Goal: Complete application form

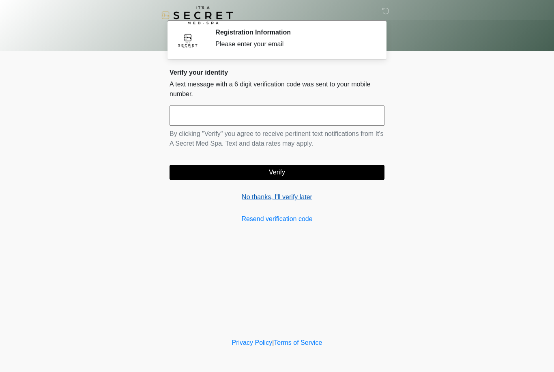
click at [270, 197] on link "No thanks, I'll verify later" at bounding box center [276, 197] width 215 height 10
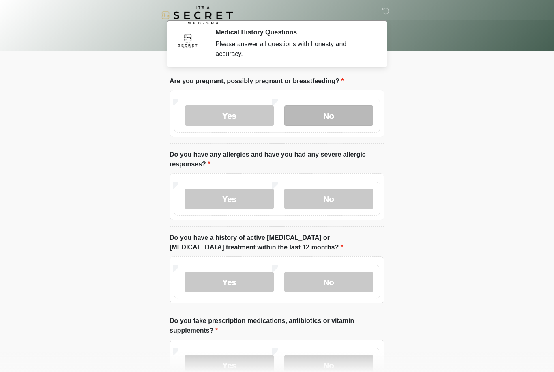
click at [330, 118] on label "No" at bounding box center [328, 115] width 89 height 20
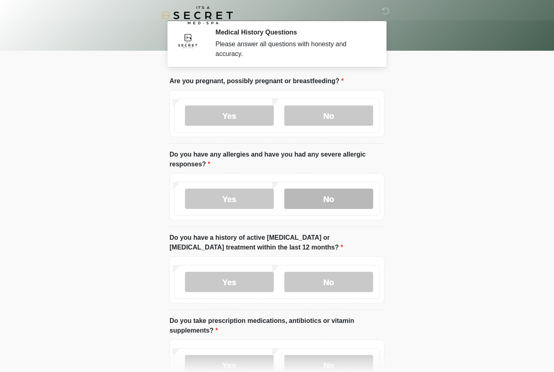
click at [344, 202] on label "No" at bounding box center [328, 199] width 89 height 20
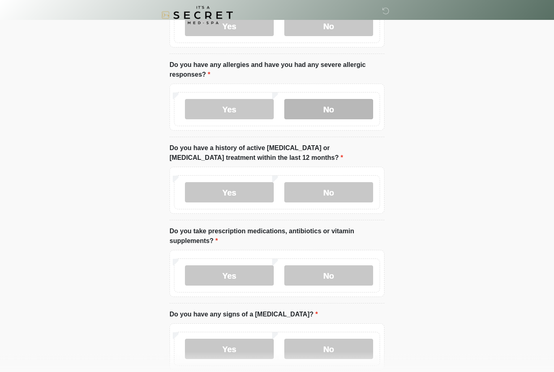
scroll to position [90, 0]
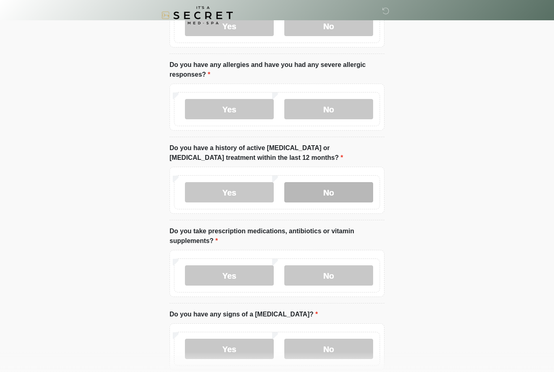
click at [339, 192] on label "No" at bounding box center [328, 192] width 89 height 20
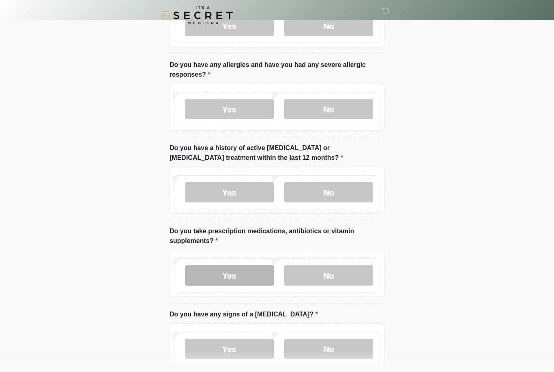
click at [250, 279] on label "Yes" at bounding box center [229, 275] width 89 height 20
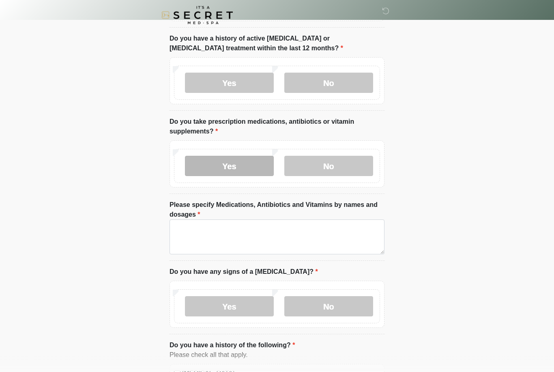
scroll to position [199, 0]
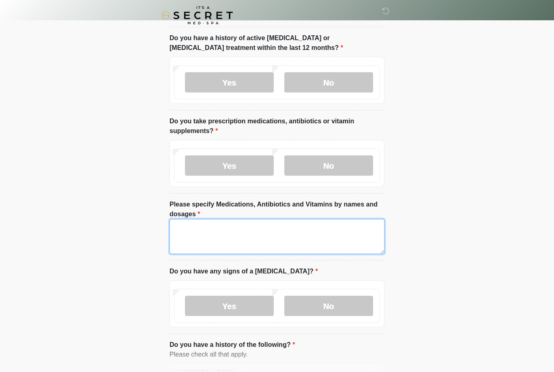
click at [337, 224] on textarea "Please specify Medications, Antibiotics and Vitamins by names and dosages" at bounding box center [276, 236] width 215 height 35
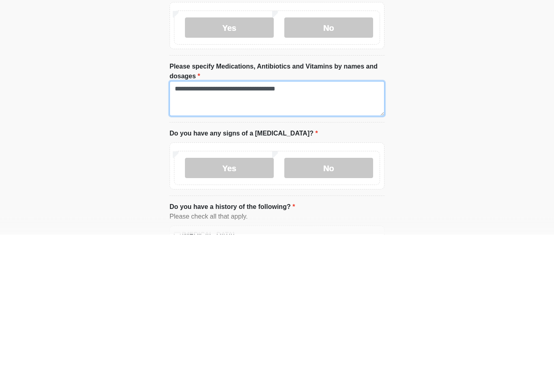
click at [262, 219] on textarea "**********" at bounding box center [276, 236] width 215 height 35
click at [313, 219] on textarea "**********" at bounding box center [276, 236] width 215 height 35
click at [288, 219] on textarea "**********" at bounding box center [276, 236] width 215 height 35
click at [334, 219] on textarea "**********" at bounding box center [276, 236] width 215 height 35
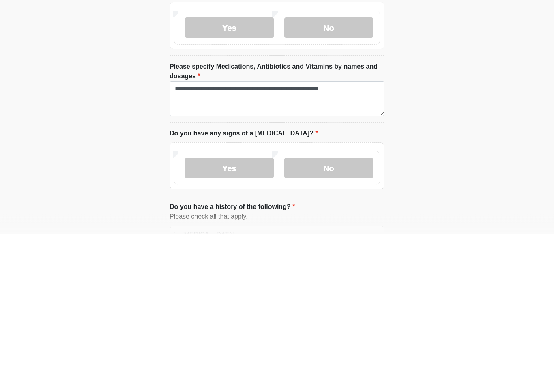
scroll to position [337, 0]
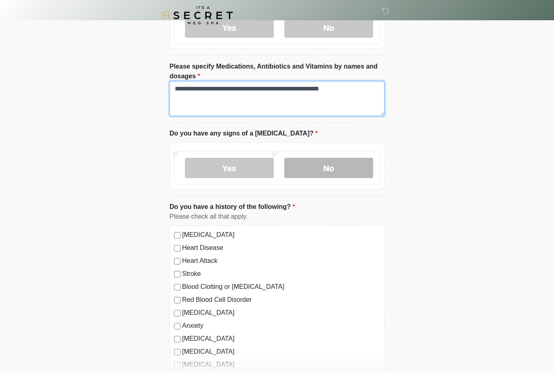
type textarea "**********"
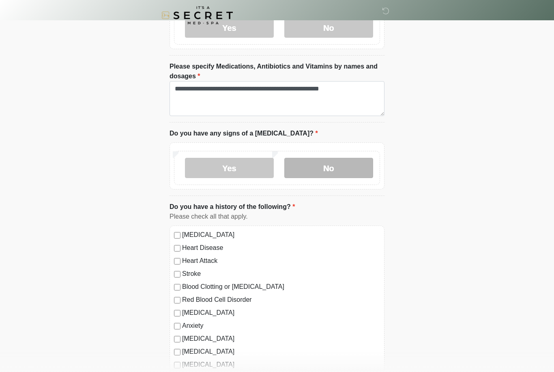
click at [345, 165] on label "No" at bounding box center [328, 168] width 89 height 20
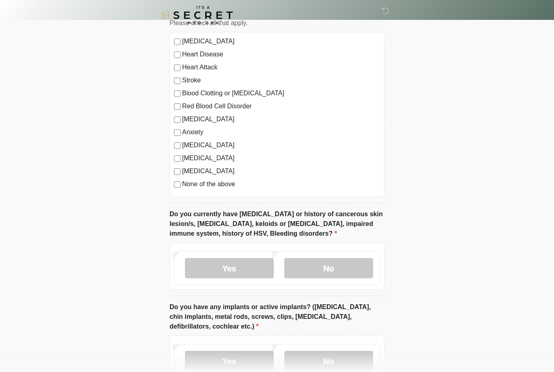
scroll to position [538, 0]
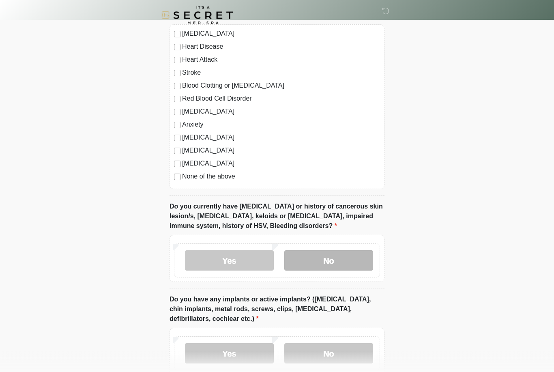
click at [354, 260] on label "No" at bounding box center [328, 261] width 89 height 20
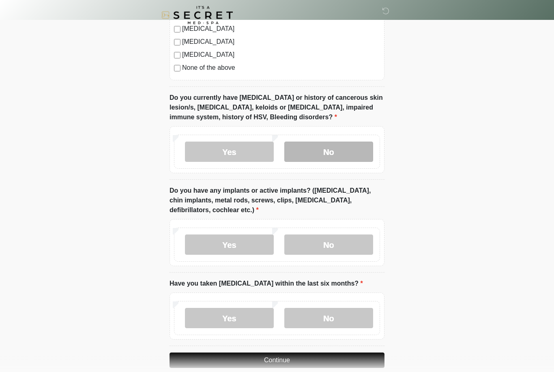
scroll to position [647, 0]
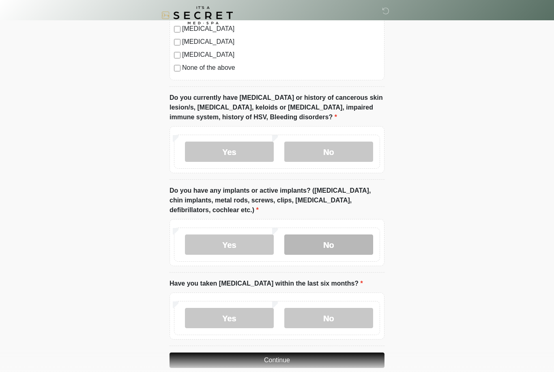
click at [345, 245] on label "No" at bounding box center [328, 244] width 89 height 20
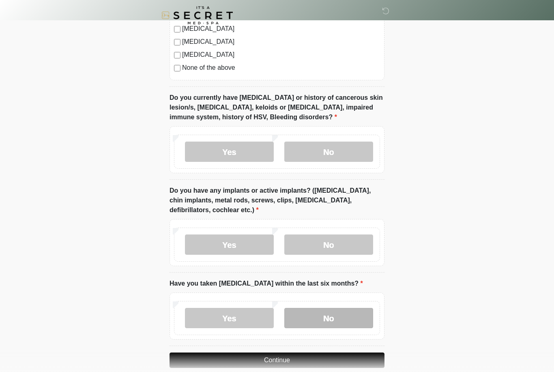
click at [324, 319] on label "No" at bounding box center [328, 318] width 89 height 20
click at [332, 355] on button "Continue" at bounding box center [276, 359] width 215 height 15
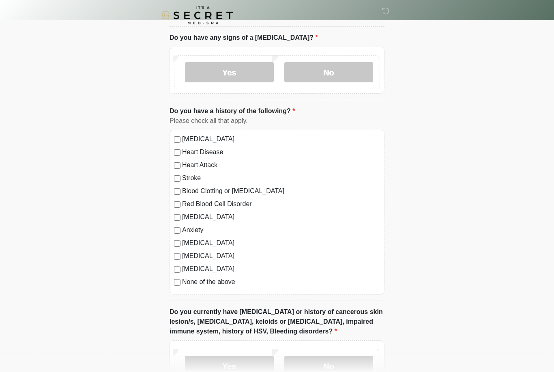
scroll to position [0, 0]
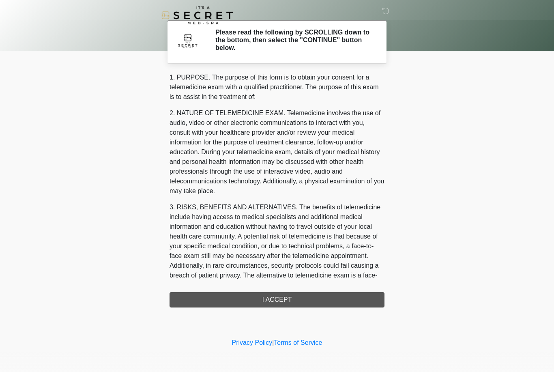
click at [349, 297] on div "1. PURPOSE. The purpose of this form is to obtain your consent for a telemedici…" at bounding box center [276, 190] width 215 height 235
click at [285, 300] on div "1. PURPOSE. The purpose of this form is to obtain your consent for a telemedici…" at bounding box center [276, 190] width 215 height 235
click at [283, 299] on div "1. PURPOSE. The purpose of this form is to obtain your consent for a telemedici…" at bounding box center [276, 190] width 215 height 235
click at [273, 301] on div "1. PURPOSE. The purpose of this form is to obtain your consent for a telemedici…" at bounding box center [276, 190] width 215 height 235
click at [270, 300] on div "1. PURPOSE. The purpose of this form is to obtain your consent for a telemedici…" at bounding box center [276, 190] width 215 height 235
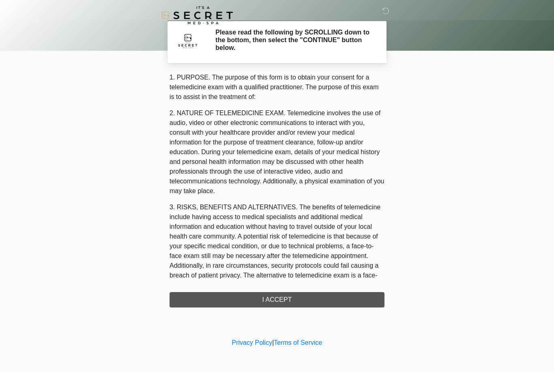
click at [287, 299] on div "1. PURPOSE. The purpose of this form is to obtain your consent for a telemedici…" at bounding box center [276, 190] width 215 height 235
click at [290, 299] on div "1. PURPOSE. The purpose of this form is to obtain your consent for a telemedici…" at bounding box center [276, 190] width 215 height 235
click at [328, 46] on h2 "Please read the following by SCROLLING down to the bottom, then select the "CON…" at bounding box center [293, 40] width 157 height 24
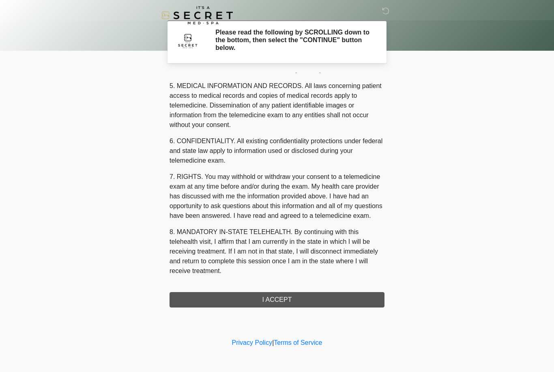
scroll to position [261, 0]
click at [281, 300] on button "I ACCEPT" at bounding box center [276, 299] width 215 height 15
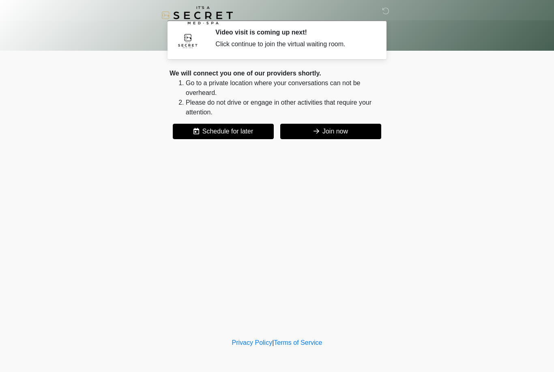
click at [342, 131] on button "Join now" at bounding box center [330, 131] width 101 height 15
